Goal: Transaction & Acquisition: Purchase product/service

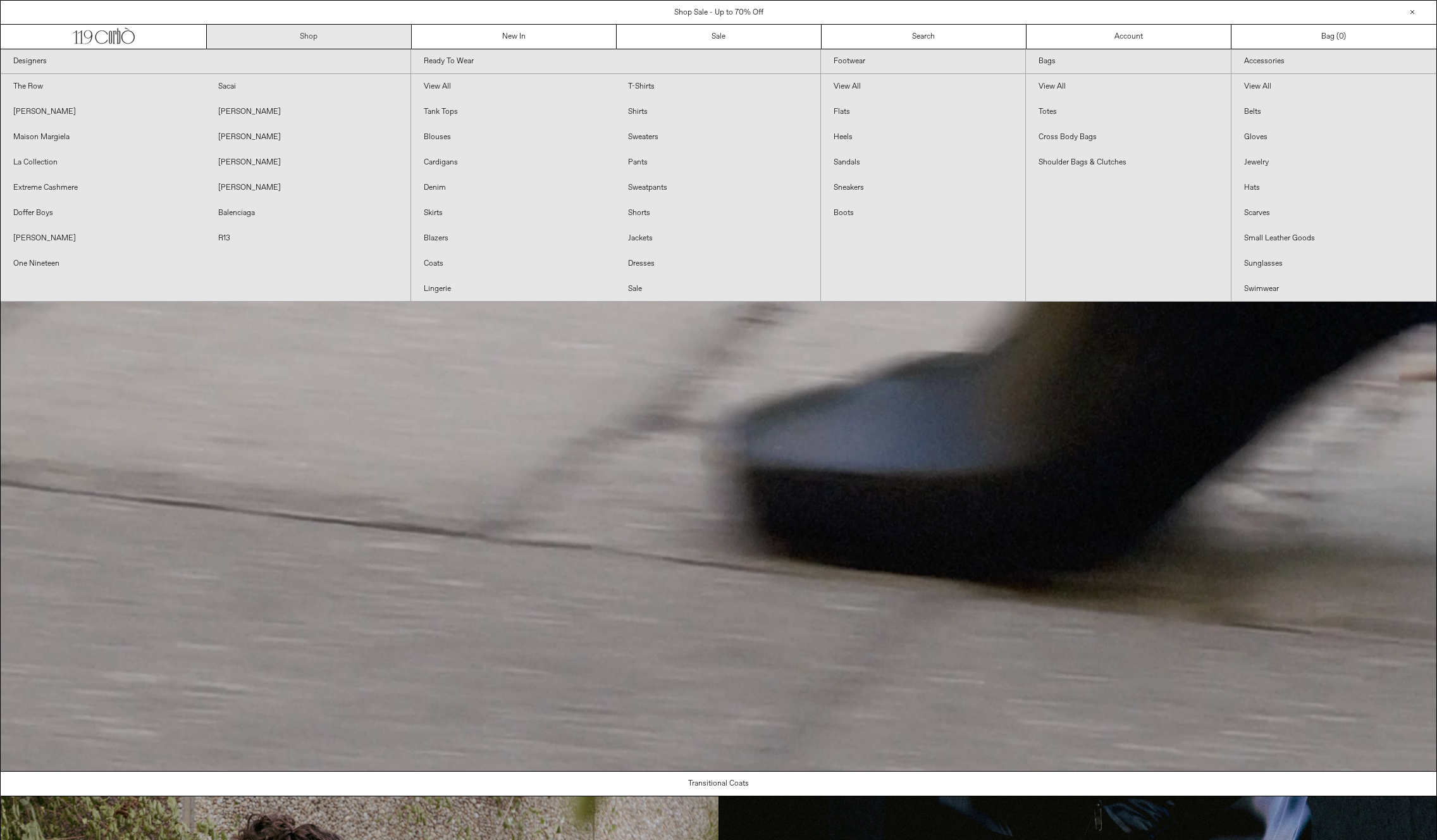
click at [328, 39] on link "Shop" at bounding box center [309, 36] width 205 height 24
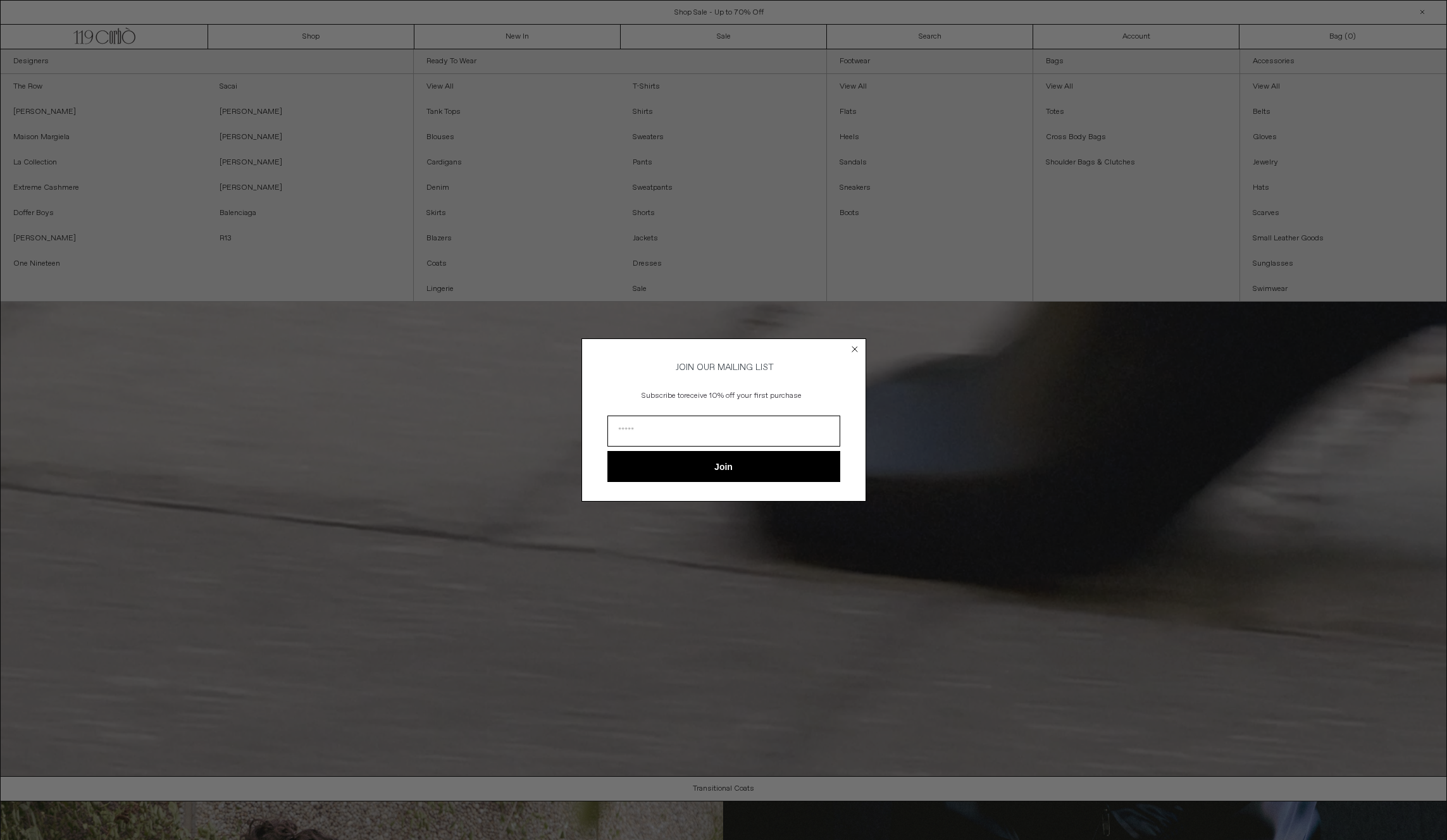
click at [857, 345] on circle "Close dialog" at bounding box center [854, 349] width 12 height 12
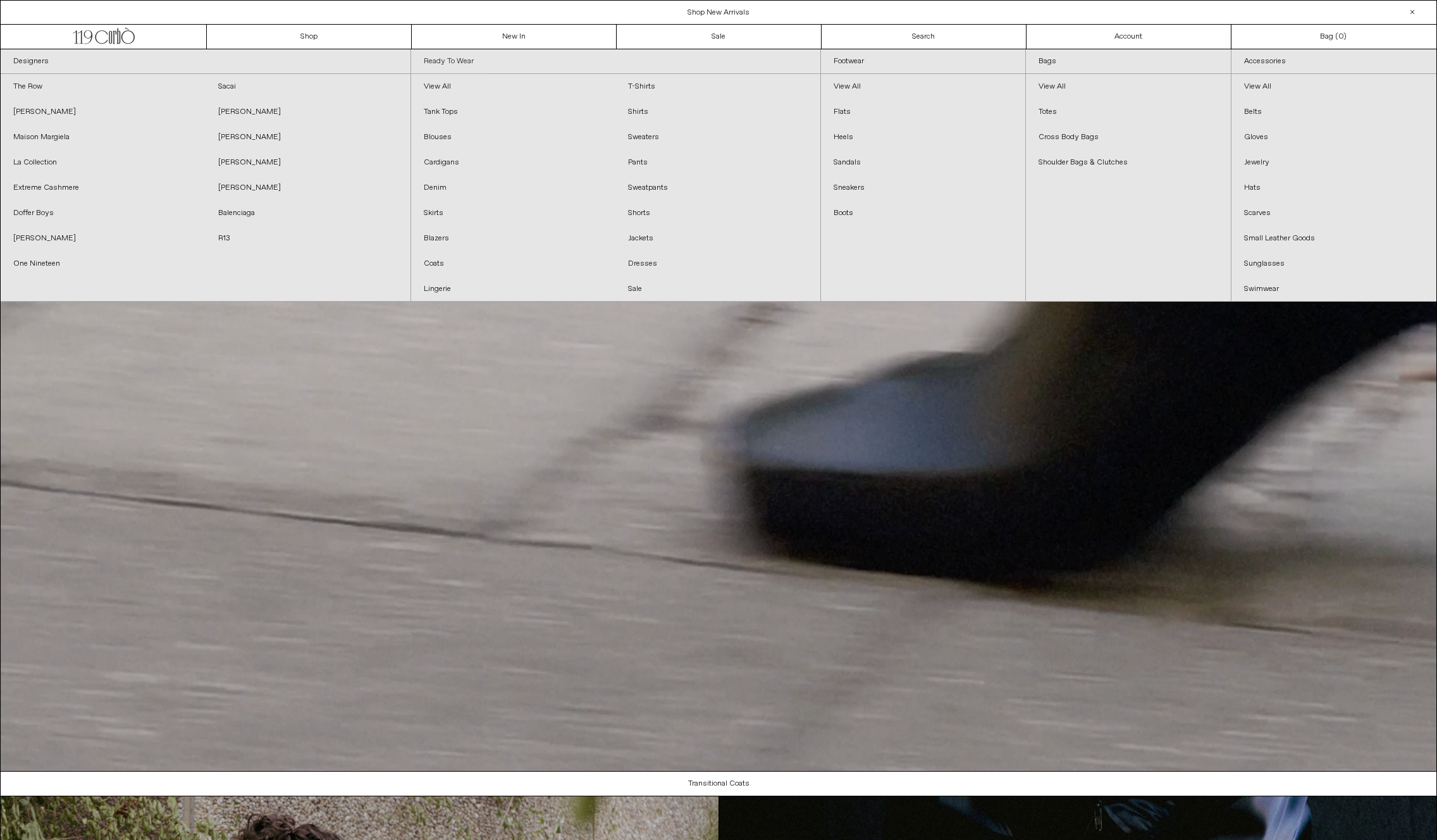
click at [455, 60] on link "Ready To Wear" at bounding box center [616, 62] width 410 height 25
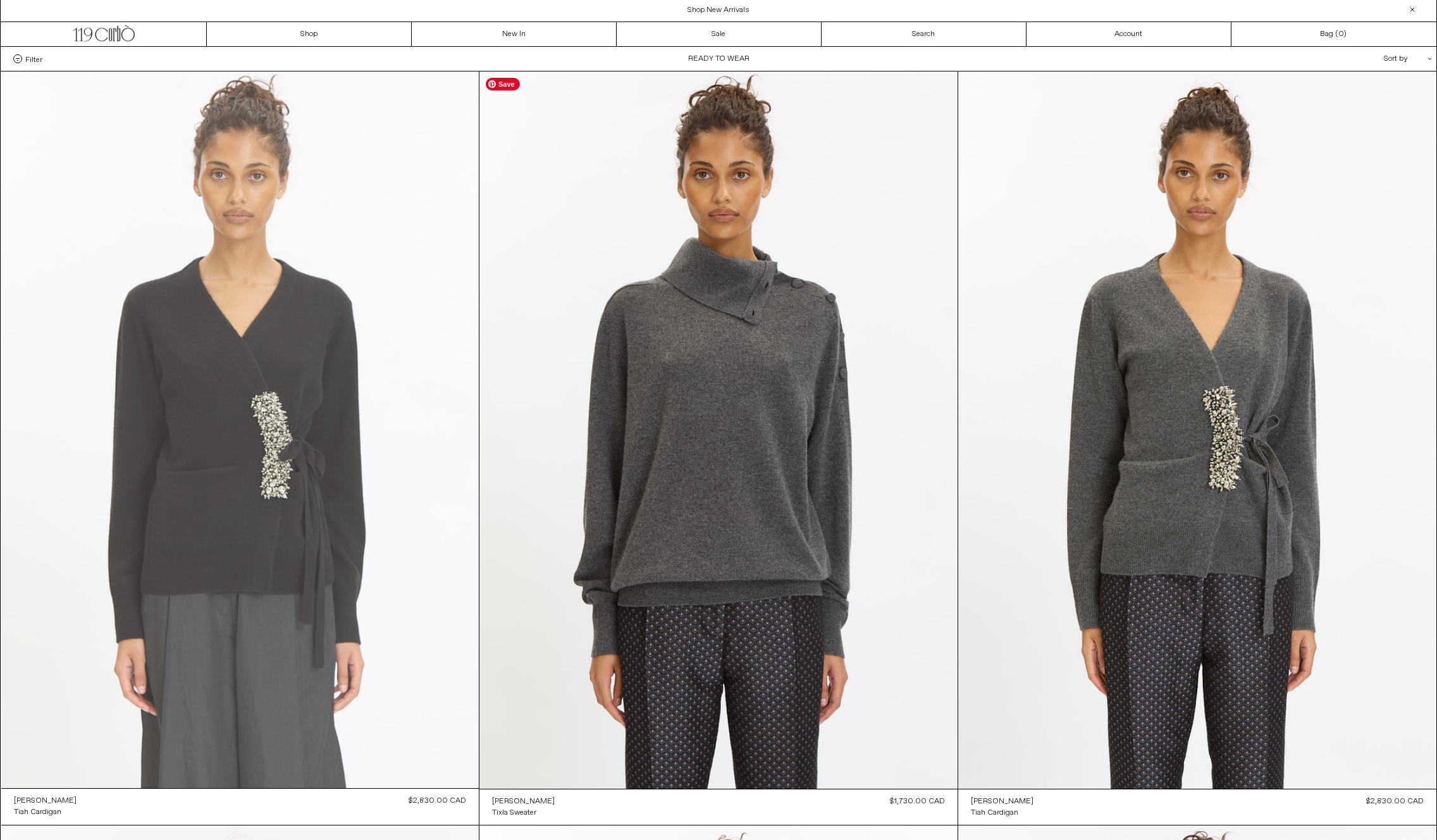
scroll to position [5, 0]
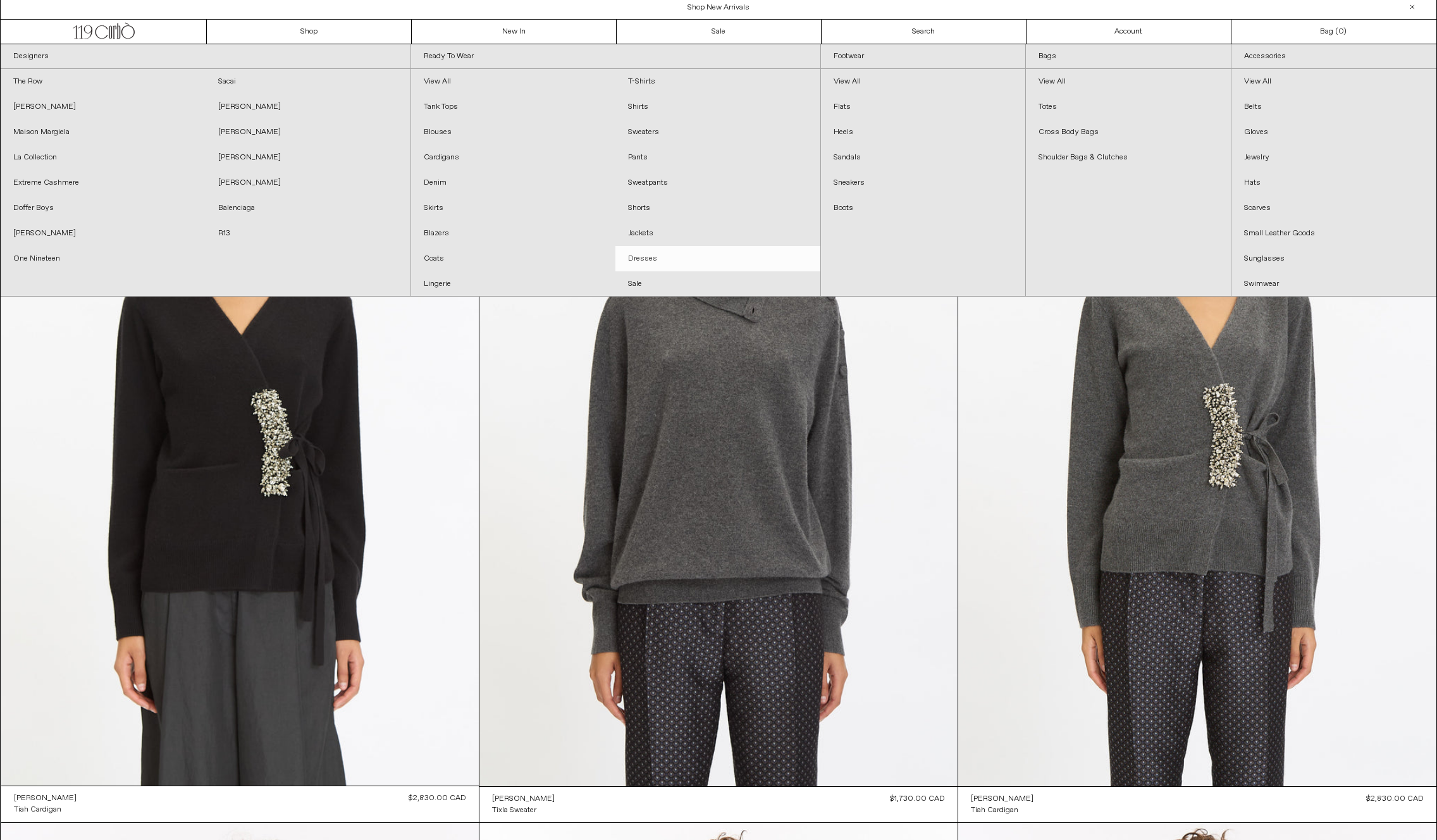
click at [636, 263] on link "Dresses" at bounding box center [718, 258] width 205 height 26
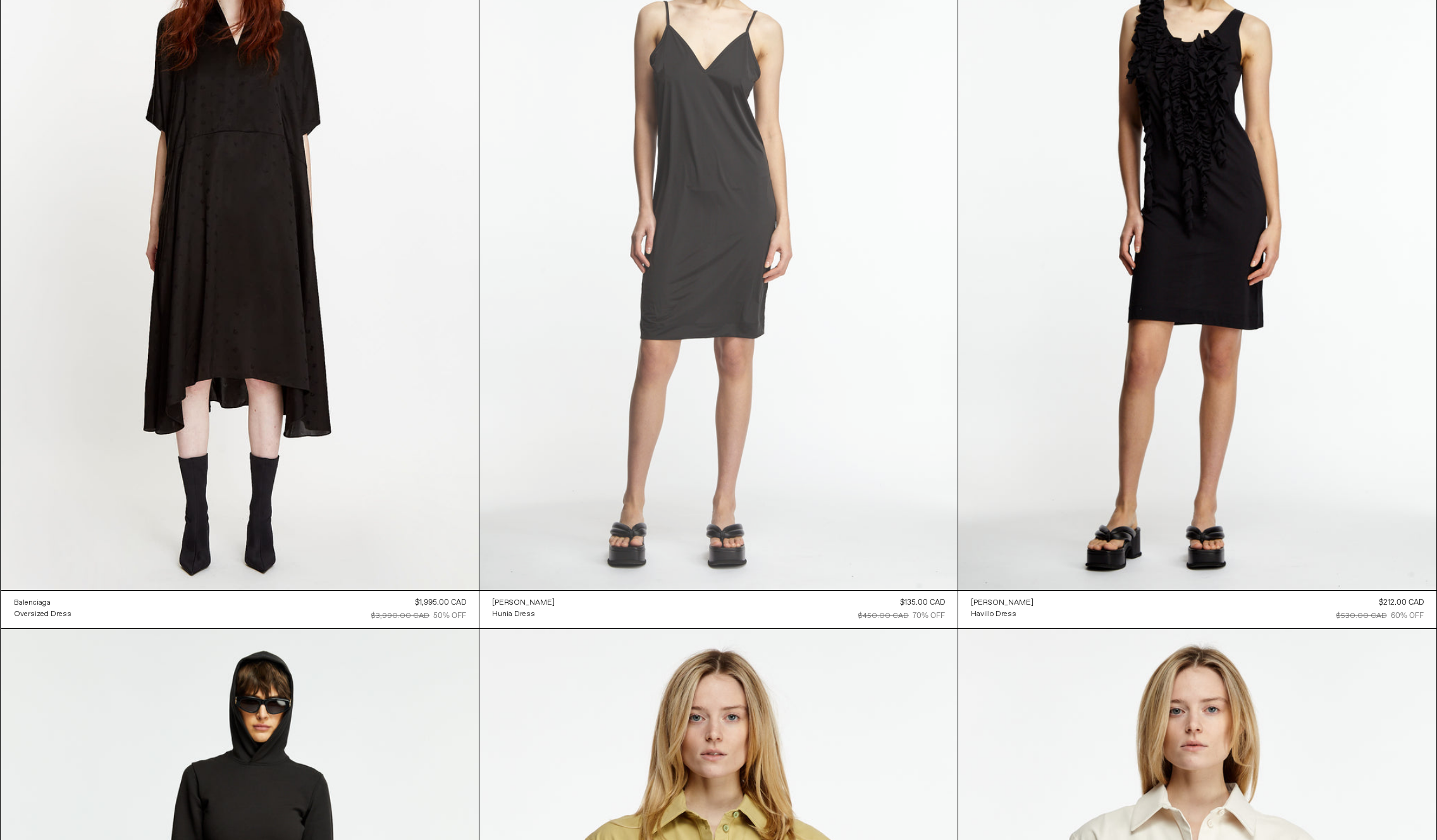
scroll to position [3873, 0]
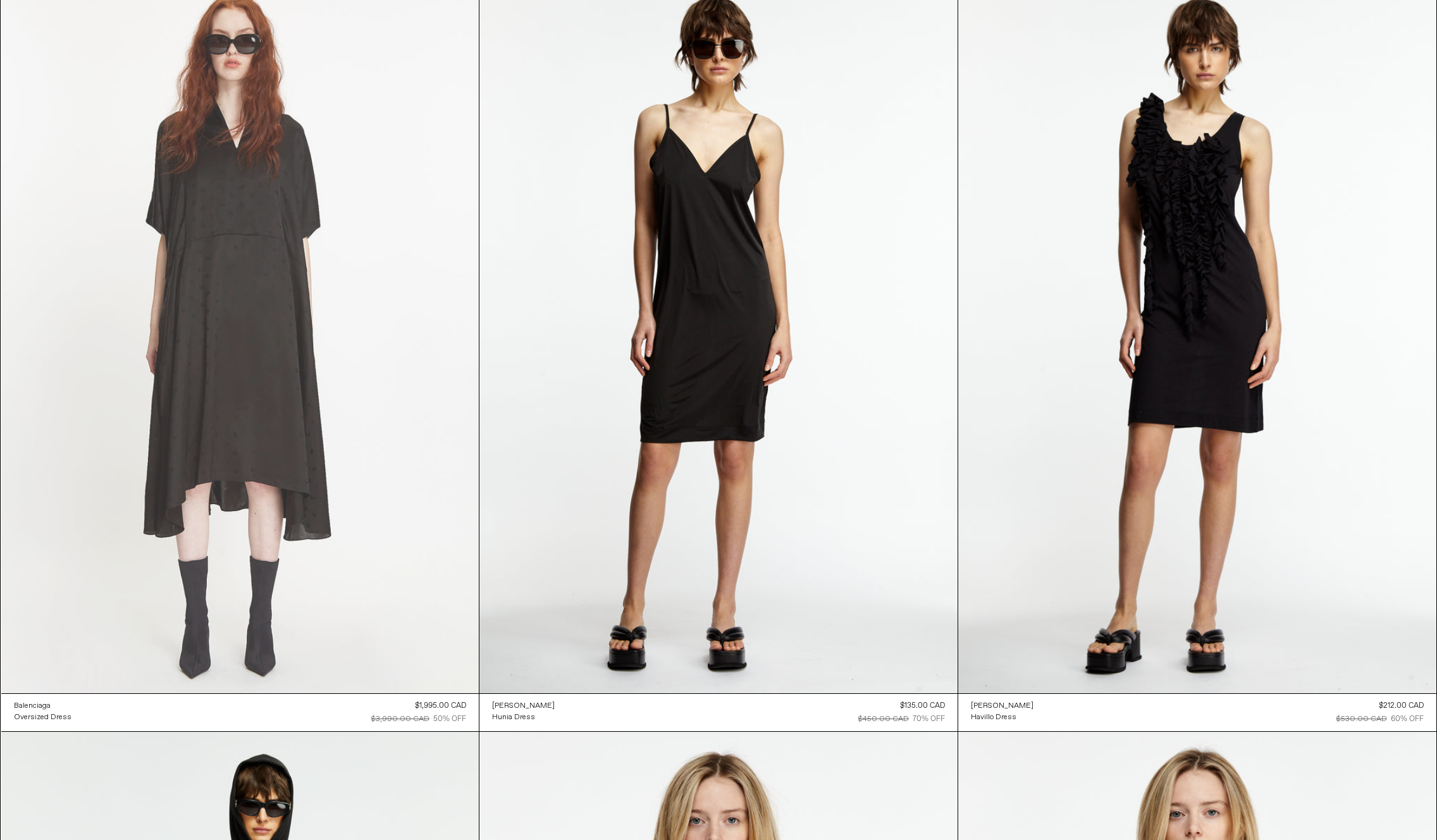
click at [349, 338] on at bounding box center [240, 334] width 478 height 717
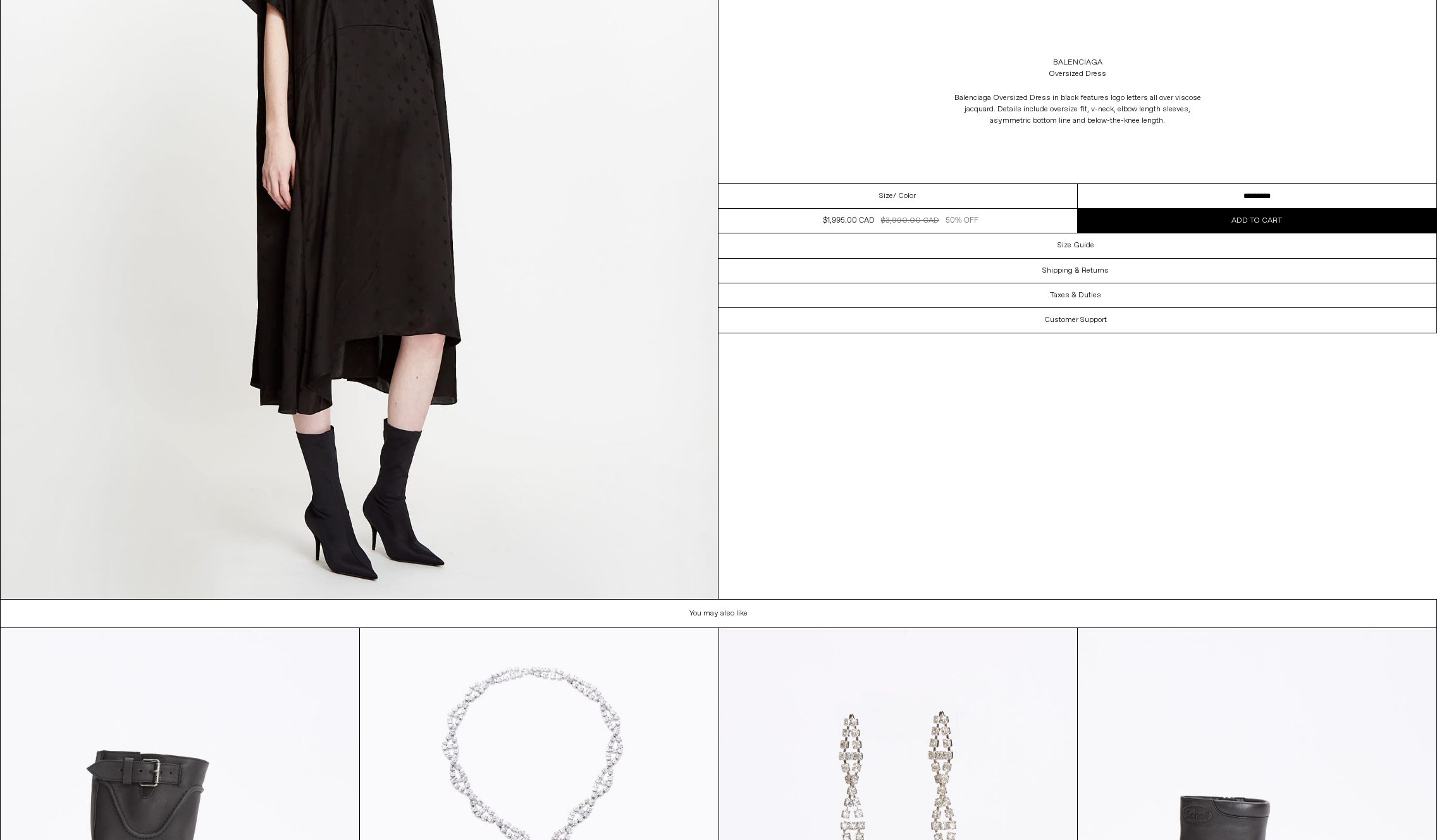
scroll to position [3962, 0]
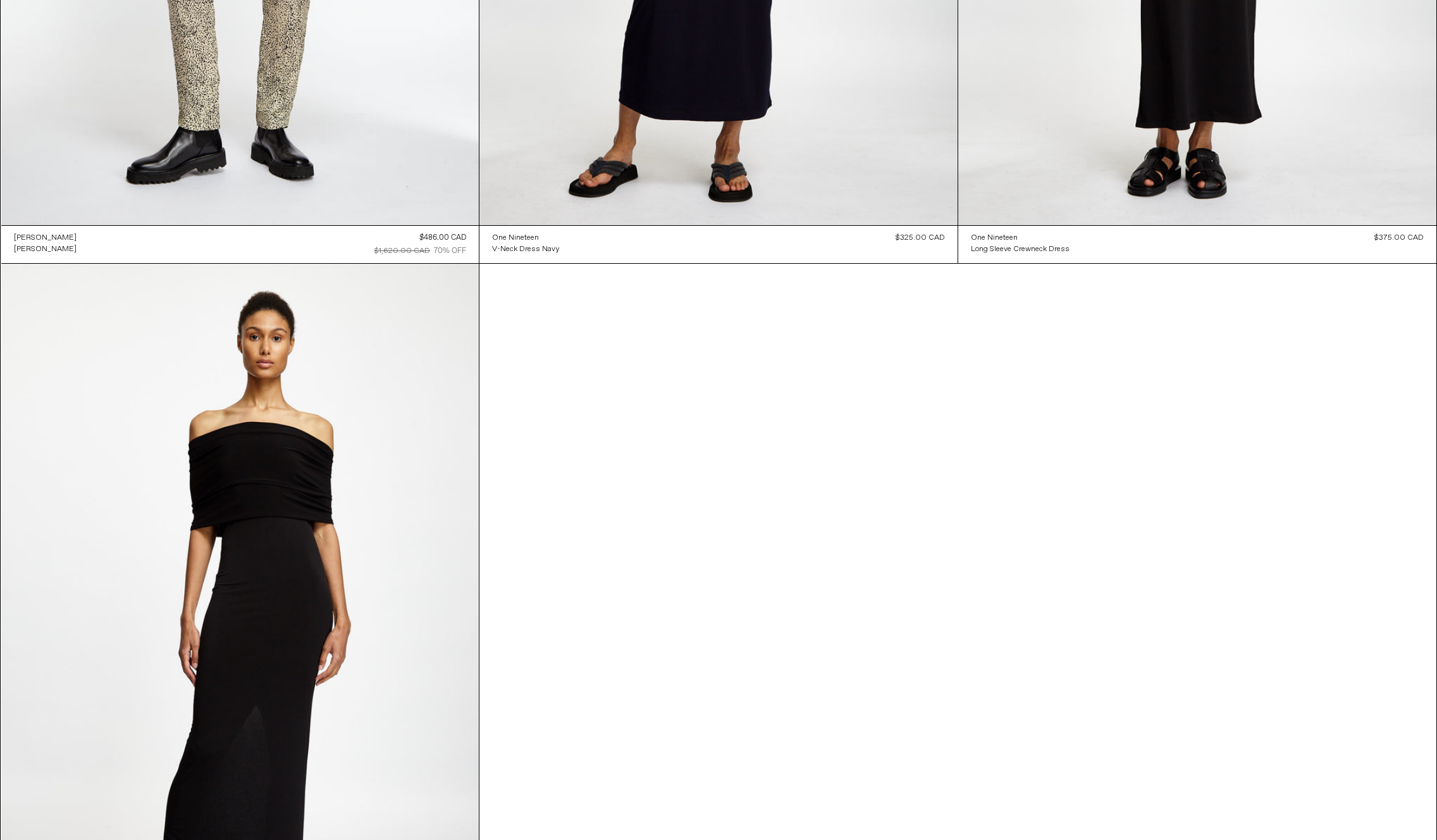
scroll to position [6079, 0]
